Goal: Task Accomplishment & Management: Manage account settings

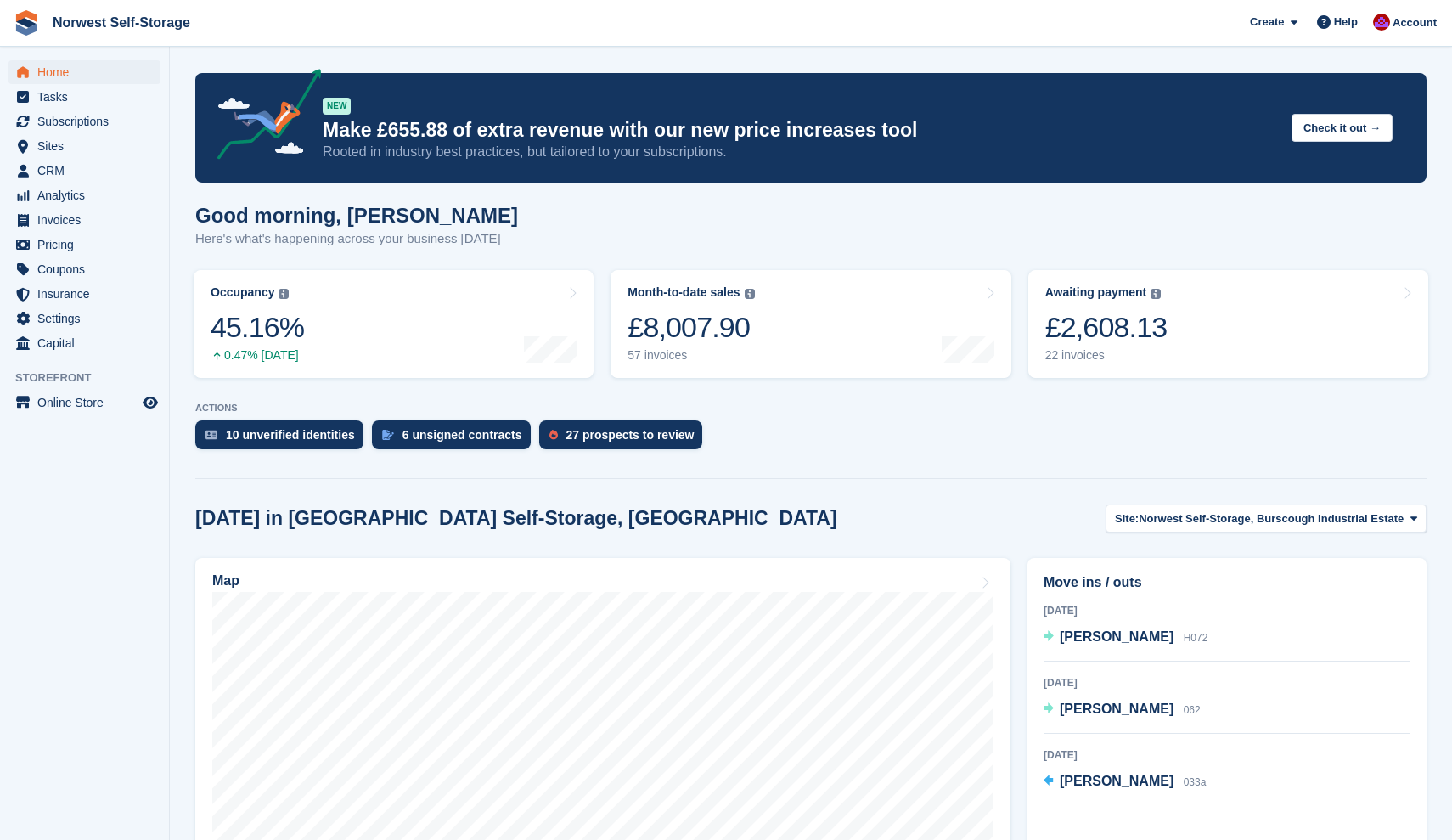
scroll to position [210, 0]
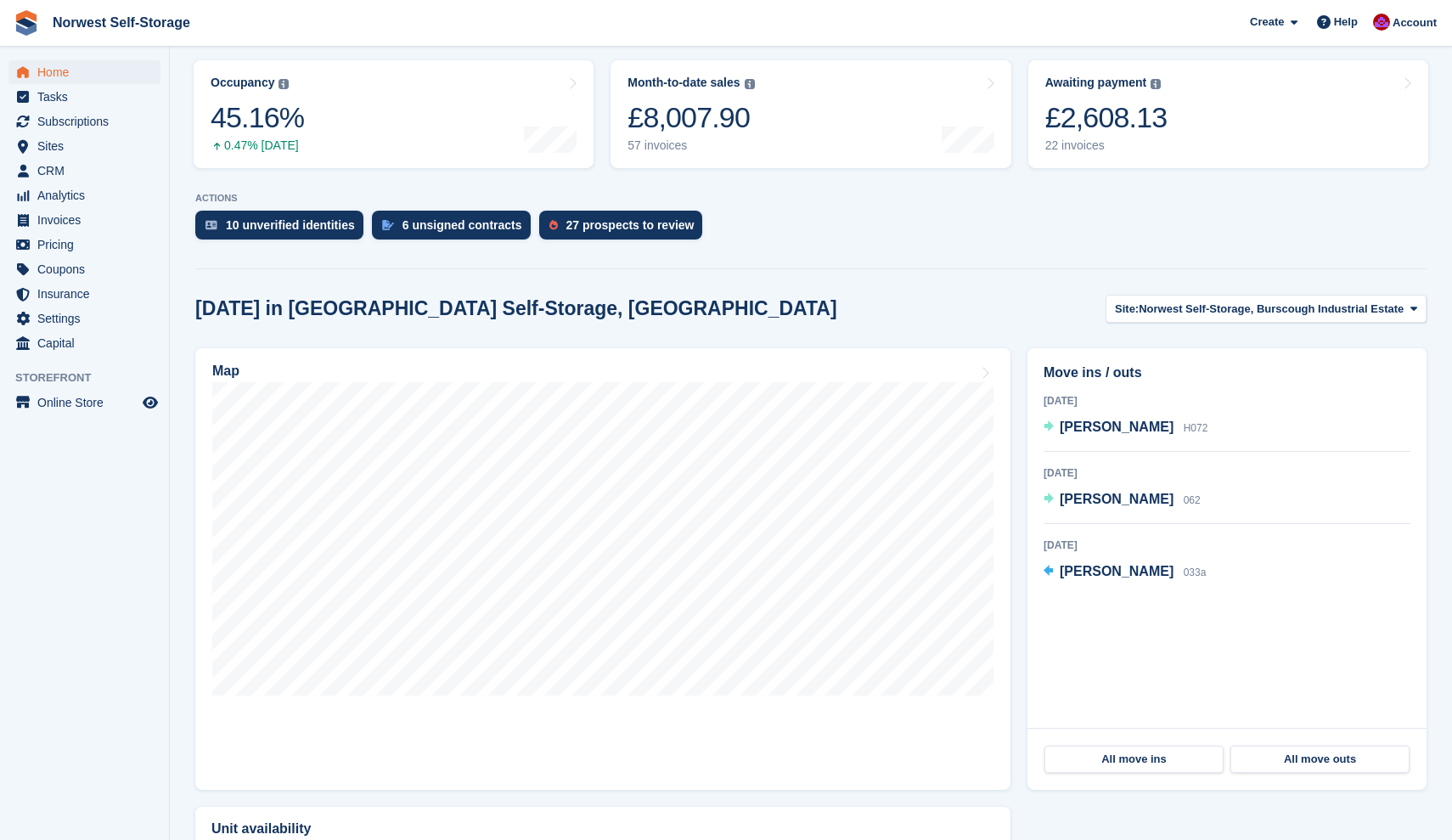
click at [46, 69] on span "Home" at bounding box center [88, 72] width 102 height 24
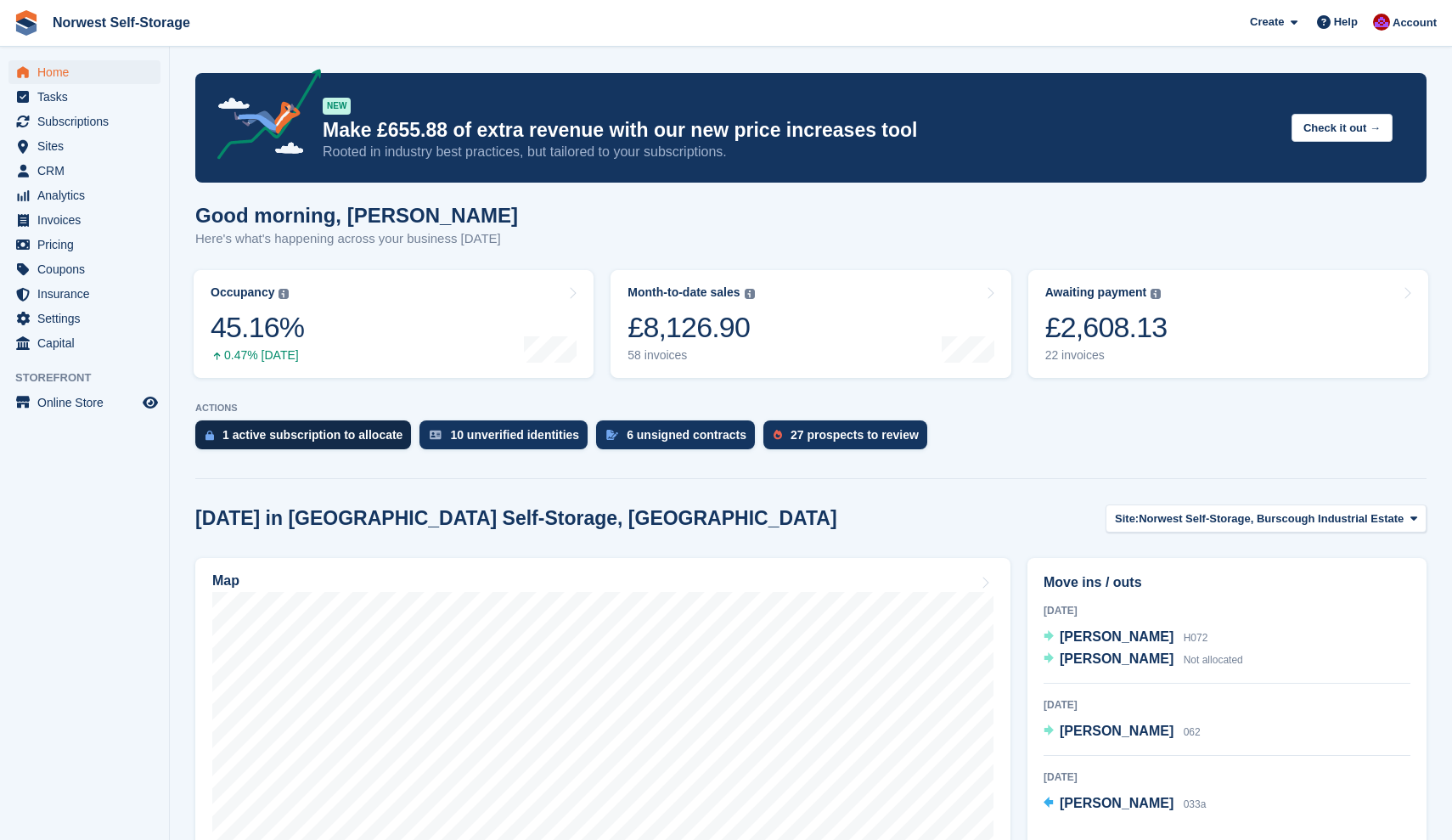
click at [320, 435] on div "1 active subscription to allocate" at bounding box center [313, 435] width 180 height 14
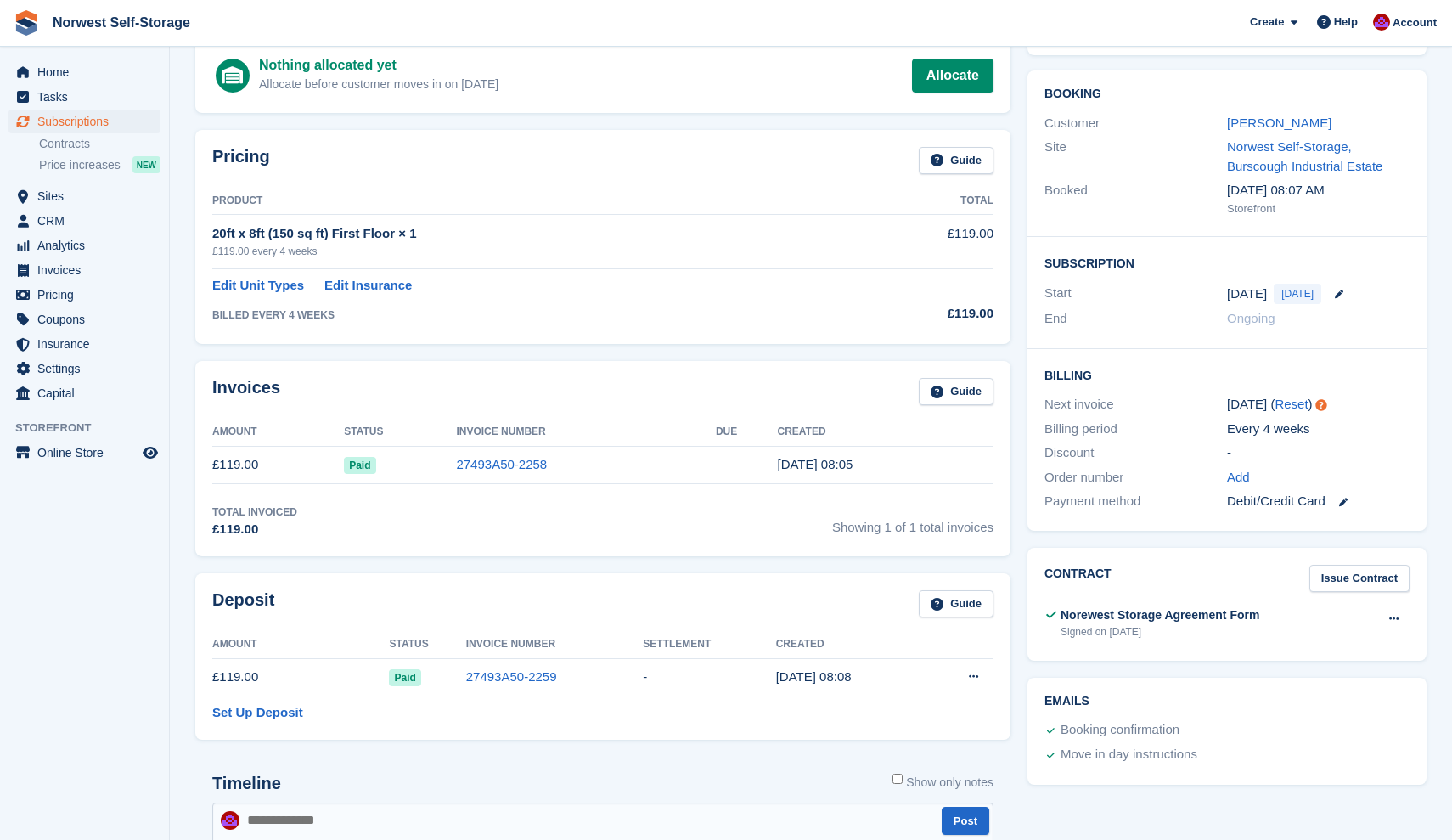
scroll to position [120, 0]
click at [958, 69] on link "Allocate" at bounding box center [952, 76] width 81 height 34
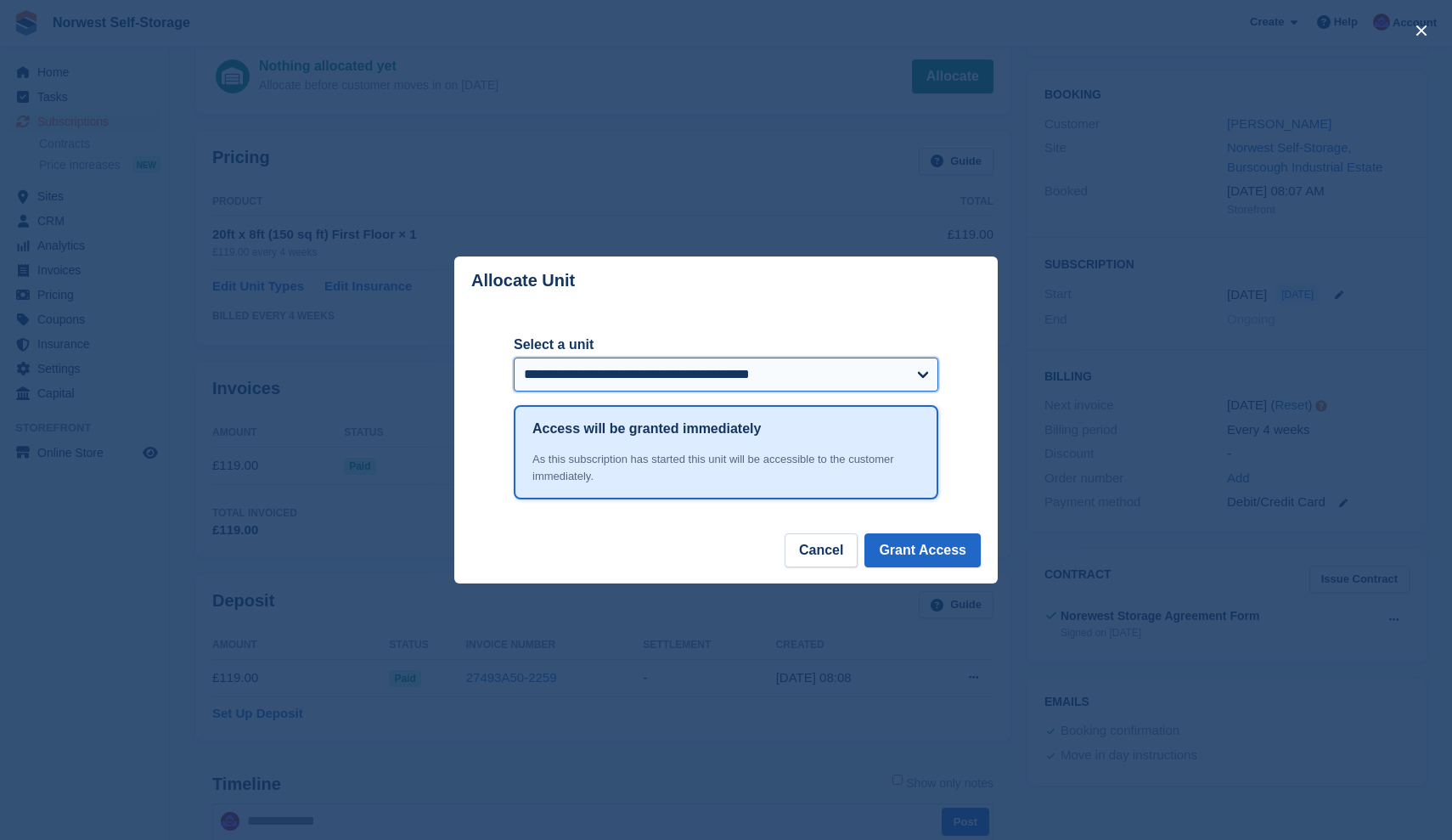
select select "*****"
click at [920, 548] on button "Grant Access" at bounding box center [922, 550] width 117 height 34
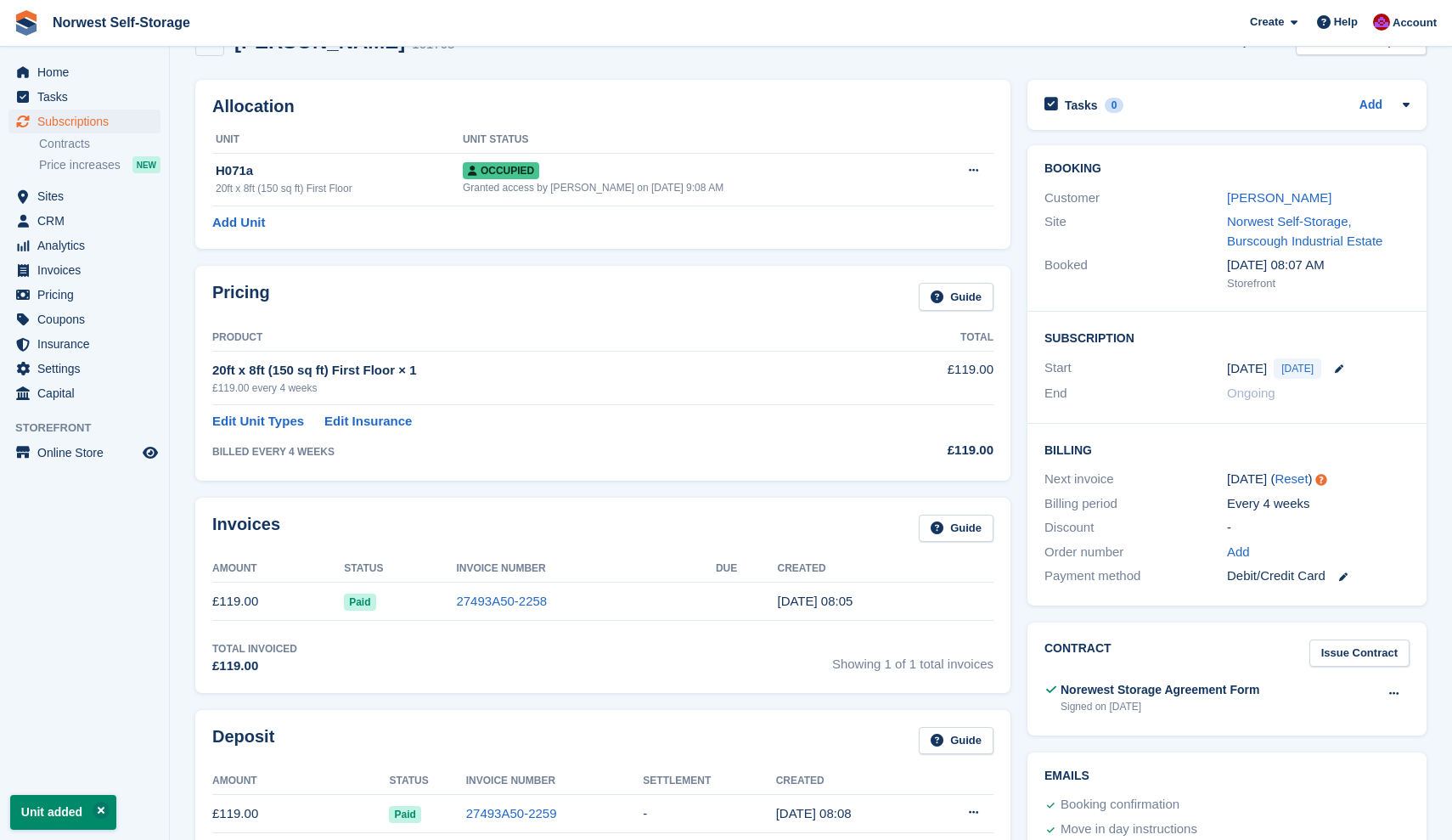
scroll to position [44, 0]
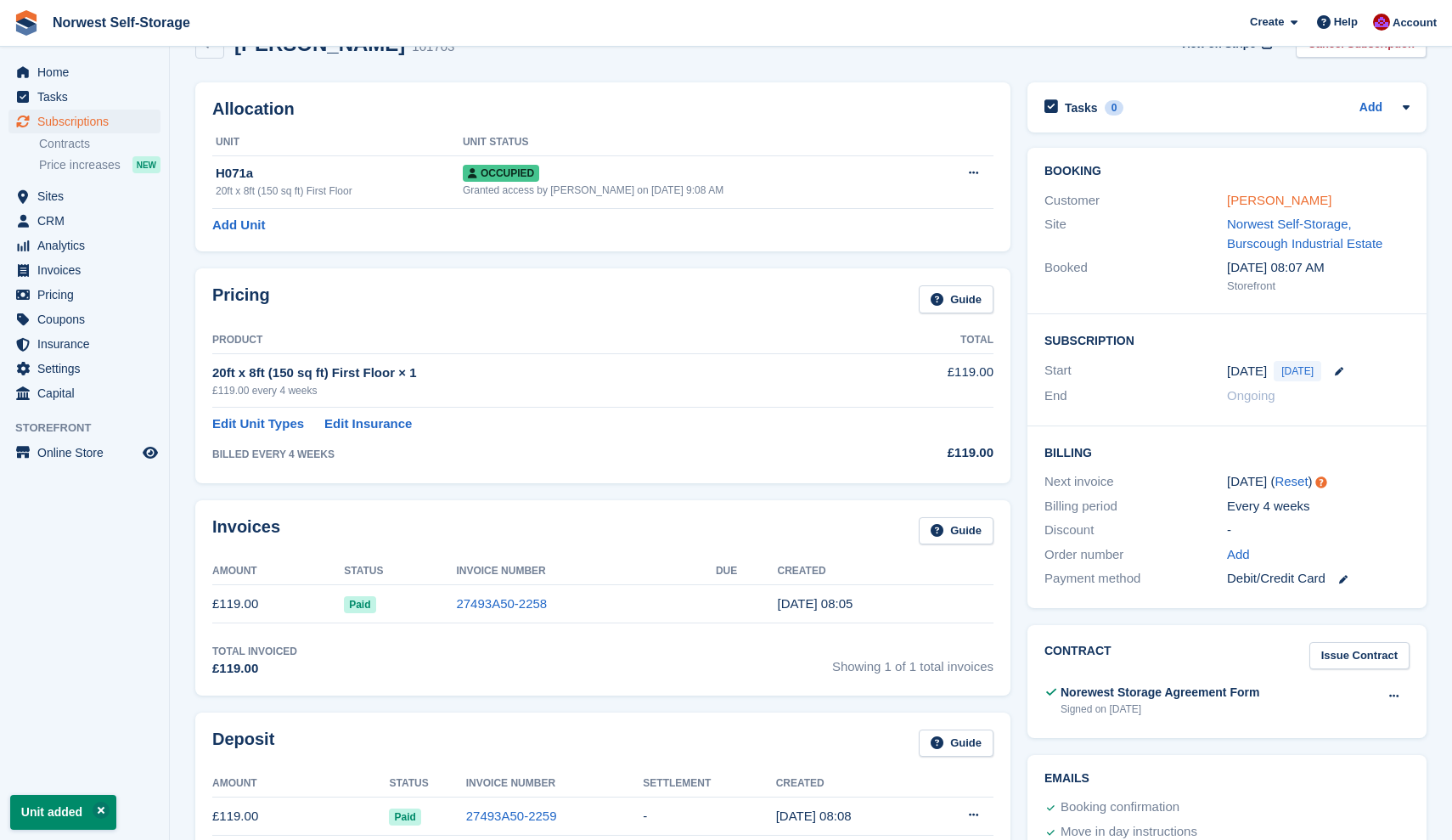
click at [1267, 199] on link "[PERSON_NAME]" at bounding box center [1279, 200] width 105 height 15
